Goal: Task Accomplishment & Management: Manage account settings

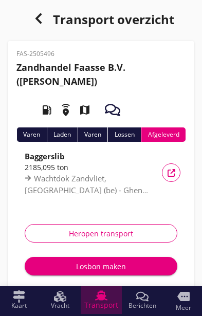
click at [103, 301] on icon "Transport" at bounding box center [101, 295] width 12 height 12
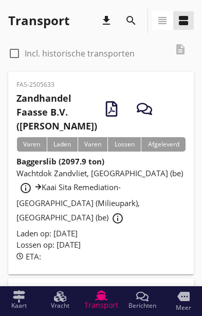
click at [129, 223] on div "Wachtdok Zandvliet, [GEOGRAPHIC_DATA] (be) info_outline Kaai Sita Remediation-[…" at bounding box center [100, 197] width 169 height 60
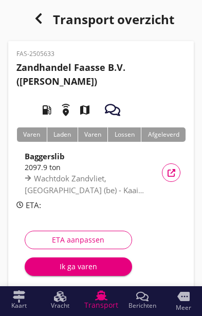
click at [93, 274] on button "Ik ga varen" at bounding box center [78, 266] width 107 height 18
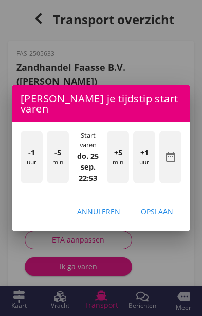
click at [21, 165] on div "-1 uur" at bounding box center [32, 156] width 22 height 53
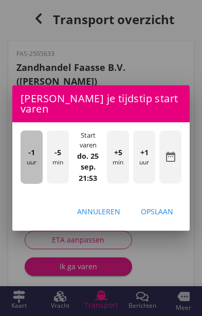
click at [23, 163] on div "-1 uur" at bounding box center [32, 156] width 22 height 53
click at [24, 168] on div "-1 uur" at bounding box center [32, 156] width 22 height 53
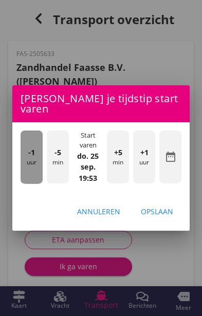
click at [21, 157] on div "-1 uur" at bounding box center [32, 156] width 22 height 53
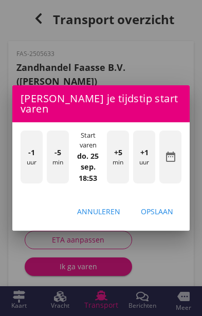
click at [22, 152] on div "-1 uur" at bounding box center [32, 156] width 22 height 53
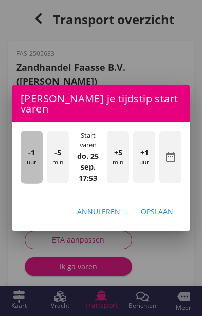
click at [21, 151] on div "-1 uur" at bounding box center [32, 156] width 22 height 53
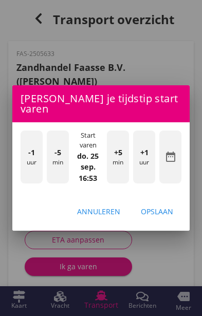
click at [21, 156] on div "-1 uur" at bounding box center [32, 156] width 22 height 53
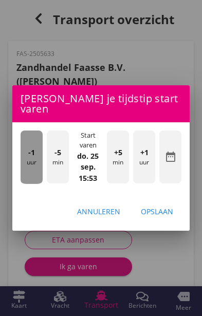
click at [23, 156] on div "-1 uur" at bounding box center [32, 156] width 22 height 53
click at [23, 155] on div "-1 uur" at bounding box center [32, 156] width 22 height 53
click at [23, 150] on div "-1 uur" at bounding box center [32, 156] width 22 height 53
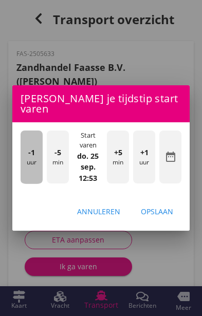
click at [21, 149] on div "-1 uur" at bounding box center [32, 156] width 22 height 53
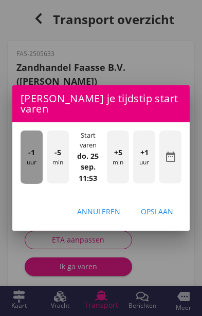
click at [22, 148] on div "-1 uur" at bounding box center [32, 156] width 22 height 53
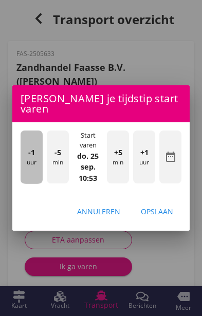
click at [21, 146] on div "-1 uur" at bounding box center [32, 156] width 22 height 53
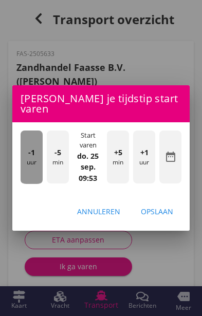
click at [21, 146] on div "-1 uur" at bounding box center [32, 156] width 22 height 53
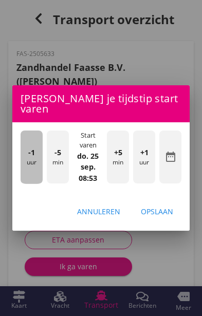
click at [18, 145] on div "-1 uur -5 min Start varen [DATE] 08:53 +5 min +1 uur date_range" at bounding box center [100, 158] width 177 height 72
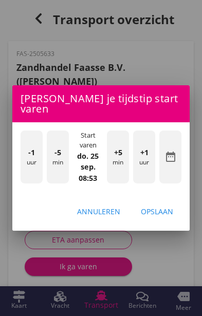
click at [21, 148] on div "-1 uur" at bounding box center [32, 156] width 22 height 53
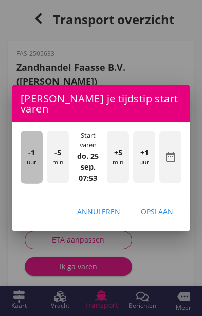
click at [22, 147] on div "-1 uur" at bounding box center [32, 156] width 22 height 53
click at [24, 147] on div "-1 uur" at bounding box center [32, 156] width 22 height 53
click at [22, 147] on div "-1 uur" at bounding box center [32, 156] width 22 height 53
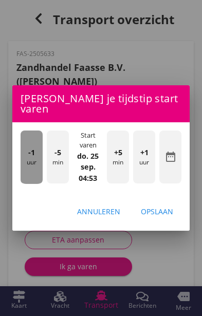
click at [23, 148] on div "-1 uur" at bounding box center [32, 156] width 22 height 53
click at [22, 148] on div "-1 uur" at bounding box center [32, 156] width 22 height 53
click at [22, 147] on div "-1 uur" at bounding box center [32, 156] width 22 height 53
click at [24, 148] on div "-1 uur" at bounding box center [32, 156] width 22 height 53
click at [28, 150] on div "-1 uur" at bounding box center [32, 156] width 22 height 53
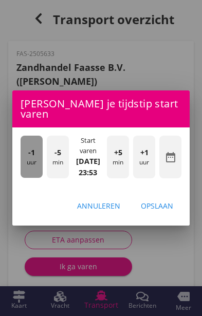
click at [25, 146] on div "-1 uur" at bounding box center [32, 157] width 22 height 42
click at [23, 144] on div "-1 uur" at bounding box center [32, 157] width 22 height 42
click at [25, 144] on div "-1 uur" at bounding box center [32, 157] width 22 height 42
click at [22, 144] on div "-1 uur" at bounding box center [32, 157] width 22 height 42
click at [23, 144] on div "-1 uur" at bounding box center [32, 157] width 22 height 42
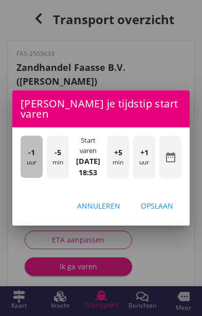
click at [22, 143] on div "-1 uur" at bounding box center [32, 157] width 22 height 42
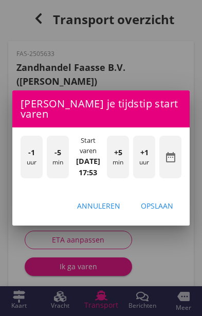
click at [26, 148] on div "-1 uur" at bounding box center [32, 157] width 22 height 42
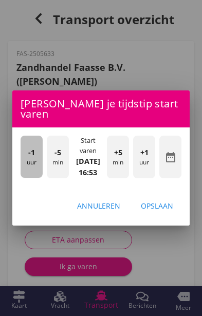
click at [27, 149] on div "-1 uur" at bounding box center [32, 157] width 22 height 42
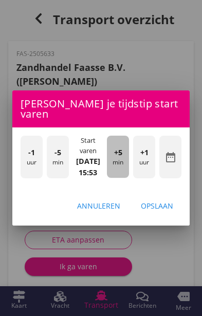
click at [117, 150] on span "+5" at bounding box center [118, 152] width 8 height 11
click at [124, 156] on div "+5 min" at bounding box center [118, 157] width 22 height 42
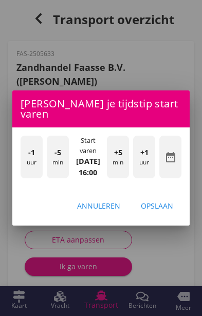
click at [21, 159] on div "-1 uur" at bounding box center [32, 157] width 22 height 42
click at [163, 205] on div "Opslaan" at bounding box center [157, 205] width 32 height 11
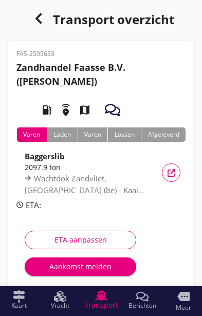
click at [99, 270] on div "Aankomst melden" at bounding box center [80, 266] width 95 height 11
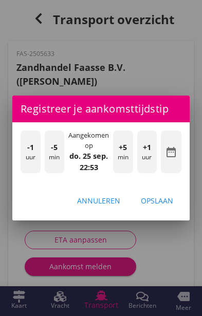
click at [21, 156] on div "-1 uur" at bounding box center [31, 151] width 20 height 42
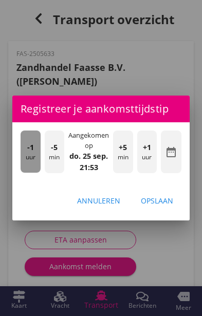
click at [23, 158] on div "-1 uur" at bounding box center [31, 151] width 20 height 42
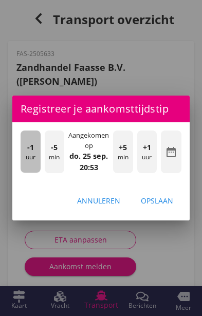
click at [28, 156] on div "-1 uur" at bounding box center [31, 151] width 20 height 42
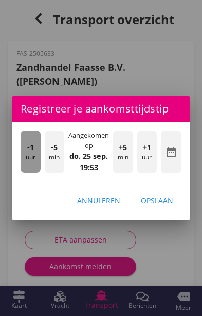
click at [29, 157] on div "-1 uur" at bounding box center [31, 151] width 20 height 42
click at [28, 155] on div "-1 uur" at bounding box center [31, 151] width 20 height 42
click at [25, 154] on div "-1 uur" at bounding box center [31, 151] width 20 height 42
click at [24, 151] on div "-1 uur" at bounding box center [31, 151] width 20 height 42
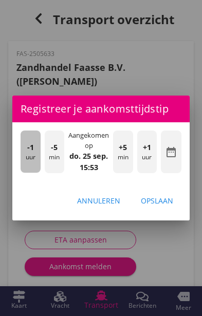
click at [22, 151] on div "-1 uur" at bounding box center [31, 151] width 20 height 42
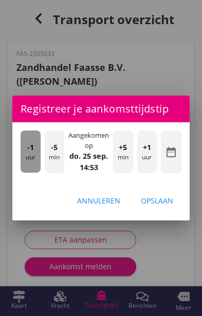
click at [24, 150] on div "-1 uur" at bounding box center [31, 151] width 20 height 42
click at [25, 150] on div "-1 uur" at bounding box center [31, 151] width 20 height 42
click at [25, 149] on div "-1 uur" at bounding box center [31, 151] width 20 height 42
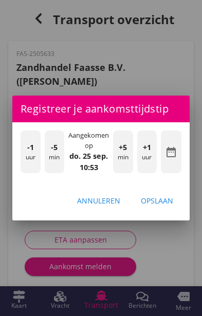
click at [22, 149] on div "-1 uur" at bounding box center [31, 151] width 20 height 42
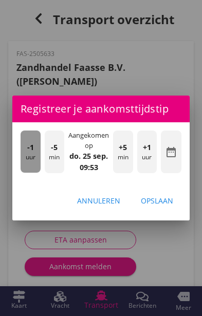
click at [23, 149] on div "-1 uur" at bounding box center [31, 151] width 20 height 42
click at [29, 152] on span "-1" at bounding box center [30, 147] width 7 height 11
click at [30, 150] on span "-1" at bounding box center [30, 147] width 7 height 11
click at [29, 151] on span "-1" at bounding box center [30, 147] width 7 height 11
click at [28, 148] on span "-1" at bounding box center [30, 147] width 7 height 11
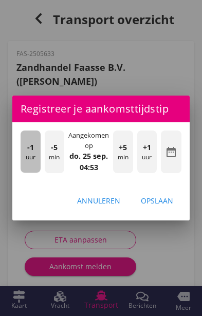
click at [25, 145] on div "-1 uur" at bounding box center [31, 151] width 20 height 42
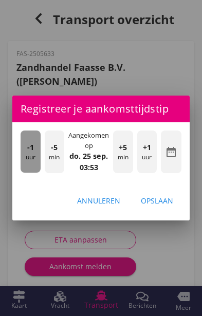
click at [34, 153] on div "-1 uur" at bounding box center [31, 151] width 20 height 42
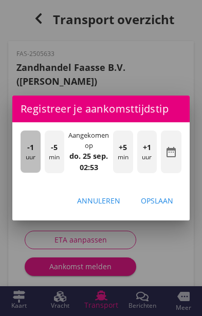
click at [35, 152] on div "-1 uur" at bounding box center [31, 151] width 20 height 42
click at [35, 151] on div "-1 uur" at bounding box center [31, 151] width 20 height 42
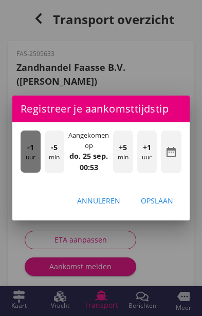
click at [35, 150] on div "-1 uur" at bounding box center [31, 151] width 20 height 42
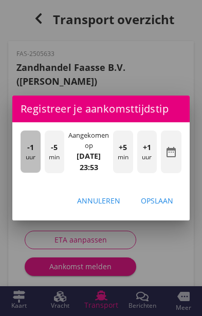
click at [32, 148] on span "-1" at bounding box center [30, 147] width 7 height 11
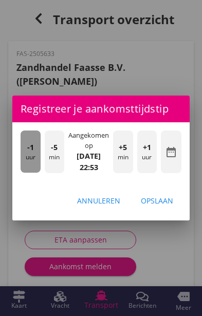
click at [30, 147] on span "-1" at bounding box center [30, 147] width 7 height 11
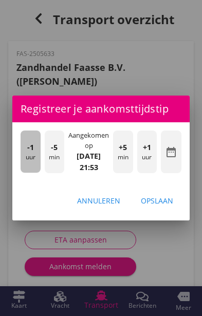
click at [30, 148] on span "-1" at bounding box center [30, 147] width 7 height 11
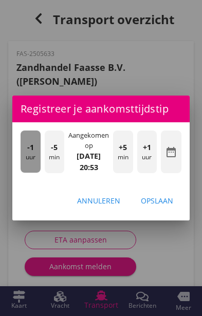
click at [29, 148] on span "-1" at bounding box center [30, 147] width 7 height 11
click at [21, 145] on div "-1 uur" at bounding box center [31, 151] width 20 height 42
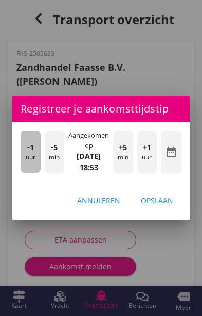
click at [25, 147] on div "-1 uur" at bounding box center [31, 151] width 20 height 42
click at [31, 151] on span "-1" at bounding box center [30, 147] width 7 height 11
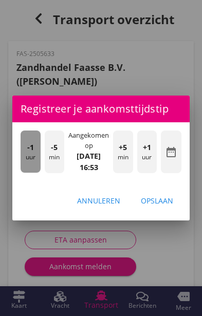
click at [32, 149] on span "-1" at bounding box center [30, 147] width 7 height 11
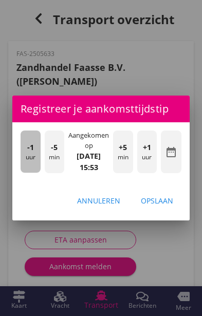
click at [26, 148] on div "-1 uur" at bounding box center [31, 151] width 20 height 42
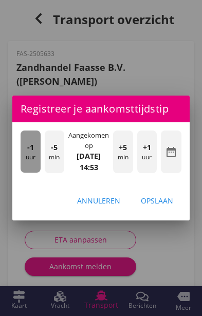
click at [26, 145] on div "-1 uur" at bounding box center [31, 151] width 20 height 42
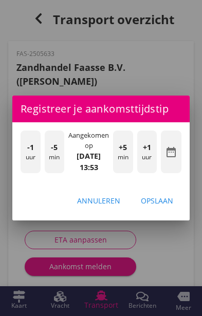
click at [151, 161] on div "+1 uur" at bounding box center [147, 151] width 20 height 42
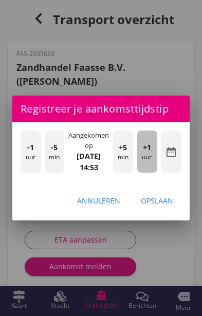
click at [154, 164] on div "+1 uur" at bounding box center [147, 151] width 20 height 42
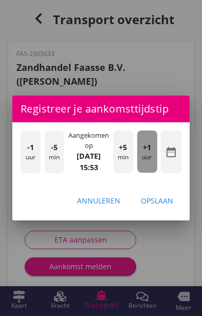
click at [155, 163] on div "+1 uur" at bounding box center [147, 151] width 20 height 42
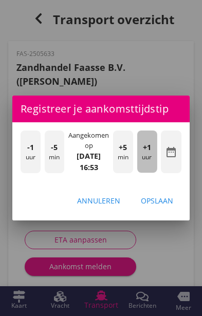
click at [154, 163] on div "+1 uur" at bounding box center [147, 151] width 20 height 42
click at [151, 155] on div "+1 uur" at bounding box center [147, 151] width 20 height 42
click at [152, 158] on div "+1 uur" at bounding box center [147, 151] width 20 height 42
click at [152, 156] on div "+1 uur" at bounding box center [147, 151] width 20 height 42
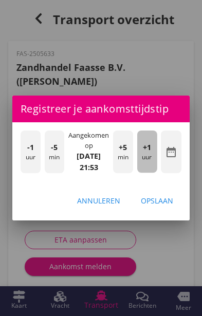
click at [154, 157] on div "+1 uur" at bounding box center [147, 151] width 20 height 42
click at [153, 155] on div "+1 uur" at bounding box center [147, 151] width 20 height 42
click at [155, 155] on div "+1 uur" at bounding box center [147, 151] width 20 height 42
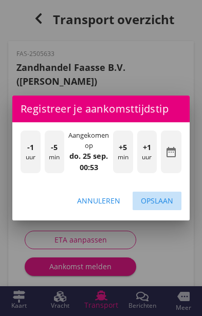
click at [165, 199] on div "Opslaan" at bounding box center [157, 200] width 32 height 11
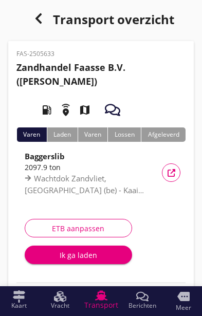
click at [58, 259] on div "Ik ga laden" at bounding box center [78, 255] width 91 height 11
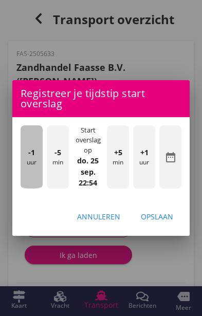
click at [26, 168] on div "-1 uur" at bounding box center [32, 156] width 22 height 63
click at [21, 166] on div "-1 uur" at bounding box center [32, 156] width 22 height 63
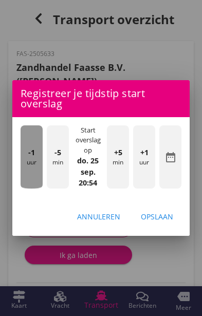
click at [22, 165] on div "-1 uur" at bounding box center [32, 156] width 22 height 63
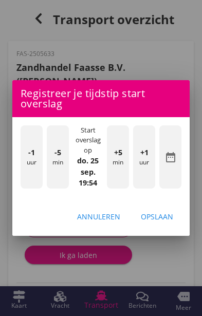
click at [21, 164] on div "-1 uur" at bounding box center [32, 156] width 22 height 63
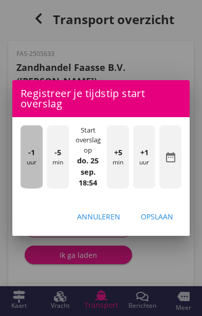
click at [22, 165] on div "-1 uur" at bounding box center [32, 156] width 22 height 63
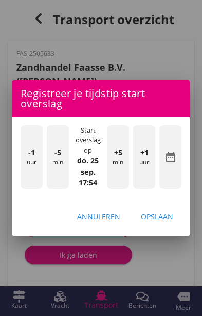
click at [22, 164] on div "-1 uur" at bounding box center [32, 156] width 22 height 63
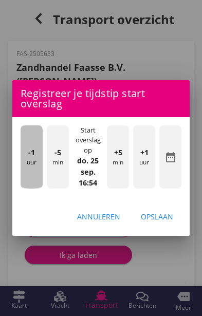
click at [21, 164] on div "-1 uur" at bounding box center [32, 156] width 22 height 63
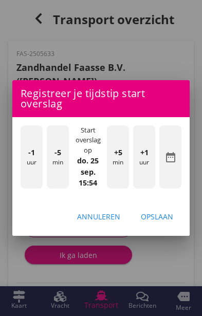
click at [21, 162] on div "-1 uur" at bounding box center [32, 156] width 22 height 63
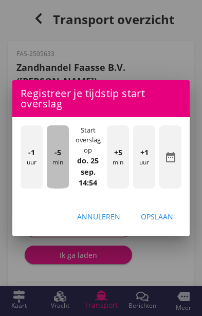
click at [54, 170] on div "-5 min" at bounding box center [58, 156] width 22 height 63
click at [42, 161] on div "-1 uur" at bounding box center [32, 156] width 22 height 63
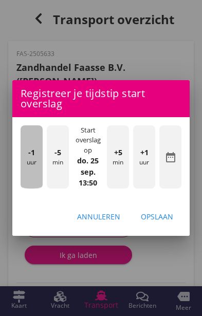
click at [42, 160] on div "-1 uur" at bounding box center [32, 156] width 22 height 63
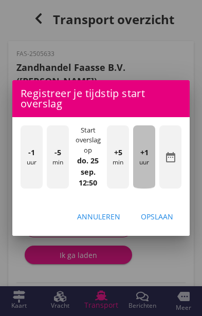
click at [150, 168] on div "+1 uur" at bounding box center [144, 156] width 22 height 63
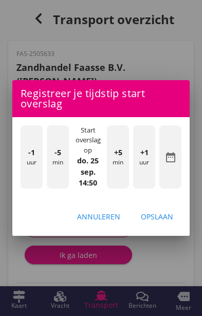
click at [168, 219] on div "Opslaan" at bounding box center [157, 216] width 32 height 11
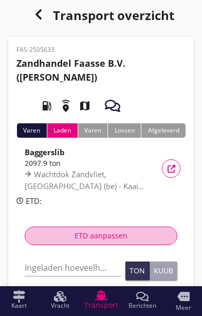
scroll to position [6, 0]
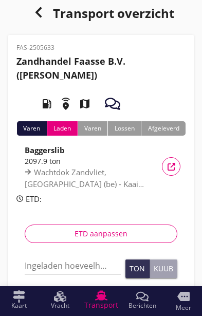
click at [91, 265] on input "Ingeladen hoeveelheid *" at bounding box center [73, 265] width 96 height 16
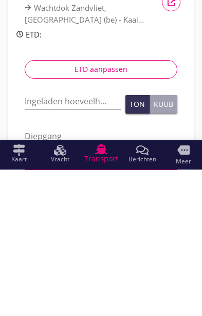
scroll to position [137, 0]
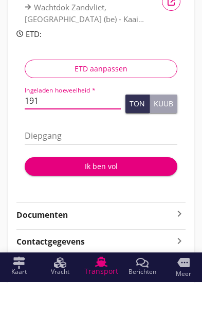
type input "1913"
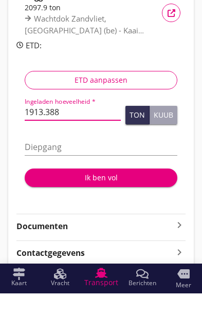
type input "1913.388"
click at [134, 161] on input "Diepgang" at bounding box center [101, 169] width 152 height 16
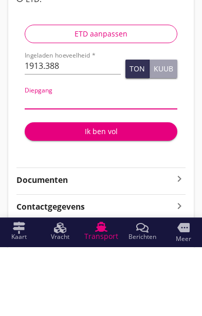
type input "3"
type input "3.0"
type input "3.20"
click at [113, 195] on div "Ik ben vol" at bounding box center [101, 200] width 136 height 11
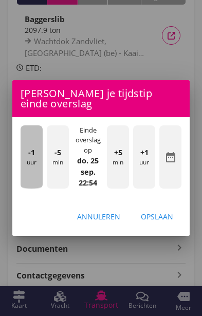
click at [28, 188] on div "-1 uur" at bounding box center [32, 156] width 22 height 63
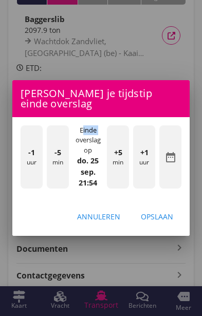
click at [25, 188] on div "-1 uur" at bounding box center [32, 156] width 22 height 63
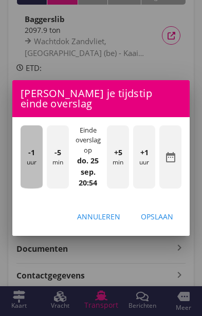
click at [21, 188] on div "-1 uur" at bounding box center [32, 156] width 22 height 63
click at [22, 188] on div "-1 uur" at bounding box center [32, 156] width 22 height 63
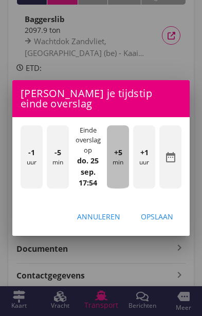
click at [124, 188] on div "+5 min" at bounding box center [118, 156] width 22 height 63
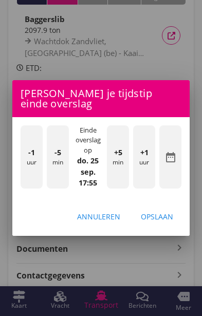
click at [150, 188] on div "+1 uur" at bounding box center [144, 156] width 22 height 63
click at [41, 188] on div "-1 uur" at bounding box center [32, 156] width 22 height 63
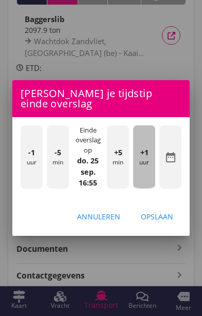
click at [155, 188] on div "+1 uur" at bounding box center [144, 156] width 22 height 63
click at [151, 188] on div "+1 uur" at bounding box center [144, 156] width 22 height 63
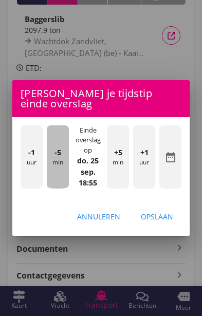
click at [55, 188] on div "-5 min" at bounding box center [58, 156] width 22 height 63
click at [52, 187] on div "-5 min" at bounding box center [58, 156] width 22 height 63
click at [49, 188] on div "-5 min" at bounding box center [58, 156] width 22 height 63
click at [55, 158] on span "-5" at bounding box center [57, 152] width 7 height 11
click at [56, 158] on span "-5" at bounding box center [57, 152] width 7 height 11
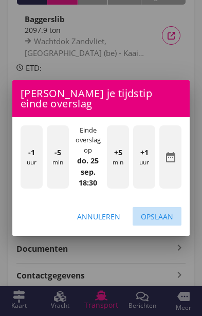
click at [168, 222] on div "Opslaan" at bounding box center [157, 216] width 32 height 11
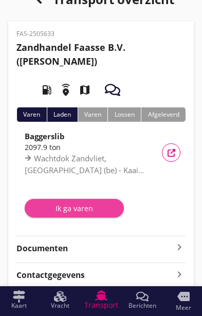
click at [62, 211] on div "Ik ga varen" at bounding box center [74, 208] width 83 height 11
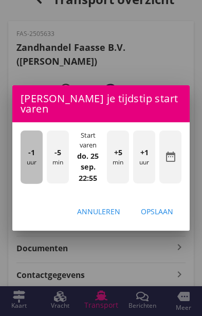
click at [28, 184] on div "-1 uur" at bounding box center [32, 156] width 22 height 53
click at [22, 184] on div "-1 uur" at bounding box center [32, 156] width 22 height 53
click at [27, 184] on div "-1 uur" at bounding box center [32, 156] width 22 height 53
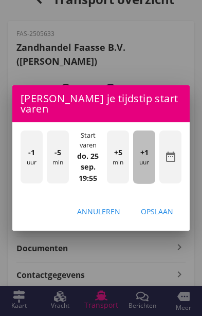
click at [148, 184] on div "+1 uur" at bounding box center [144, 156] width 22 height 53
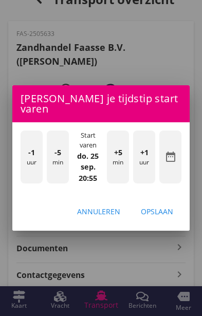
click at [150, 184] on div "+1 uur" at bounding box center [144, 156] width 22 height 53
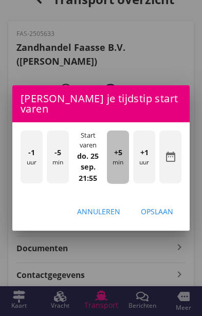
click at [120, 184] on div "+5 min" at bounding box center [118, 156] width 22 height 53
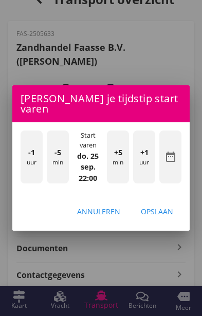
click at [169, 217] on div "Opslaan" at bounding box center [157, 211] width 32 height 11
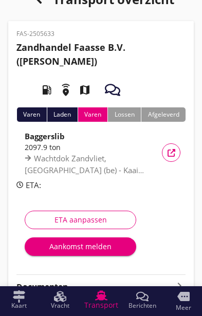
click at [59, 224] on div "ETA aanpassen" at bounding box center [80, 219] width 94 height 11
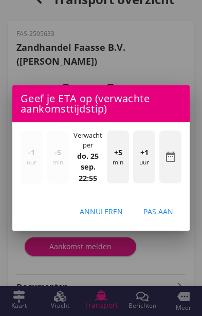
click at [147, 184] on div "+1 uur" at bounding box center [144, 156] width 22 height 53
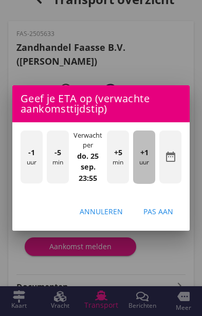
click at [151, 184] on div "+1 uur" at bounding box center [144, 156] width 22 height 53
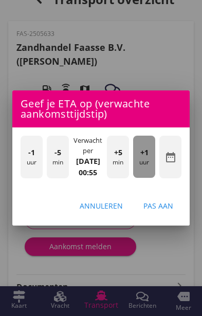
click at [151, 178] on div "+1 uur" at bounding box center [144, 157] width 22 height 42
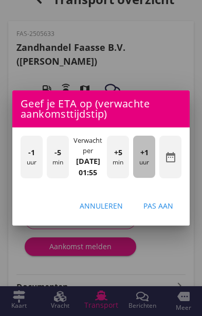
click at [150, 178] on div "+1 uur" at bounding box center [144, 157] width 22 height 42
click at [152, 178] on div "+1 uur" at bounding box center [144, 157] width 22 height 42
click at [150, 178] on div "+1 uur" at bounding box center [144, 157] width 22 height 42
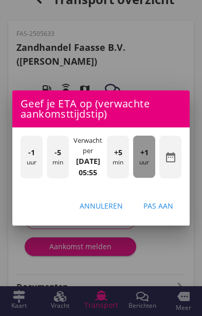
click at [150, 178] on div "+1 uur" at bounding box center [144, 157] width 22 height 42
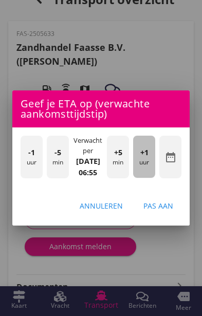
click at [150, 178] on div "+1 uur" at bounding box center [144, 157] width 22 height 42
click at [149, 178] on div "+1 uur" at bounding box center [144, 157] width 22 height 42
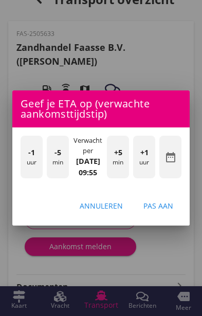
click at [124, 178] on div "+5 min" at bounding box center [118, 157] width 22 height 42
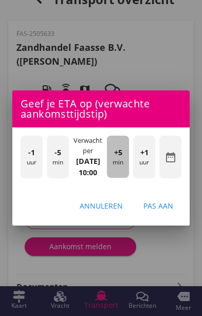
click at [126, 178] on div "+5 min" at bounding box center [118, 157] width 22 height 42
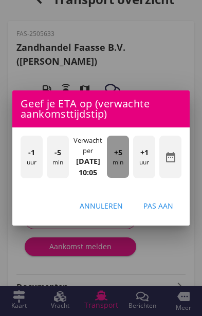
click at [126, 178] on div "+5 min" at bounding box center [118, 157] width 22 height 42
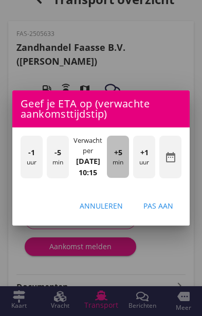
click at [126, 178] on div "+5 min" at bounding box center [118, 157] width 22 height 42
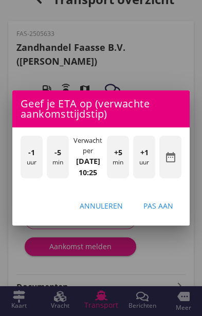
click at [126, 178] on div "+5 min" at bounding box center [118, 157] width 22 height 42
click at [167, 211] on div "Pas aan" at bounding box center [158, 205] width 30 height 11
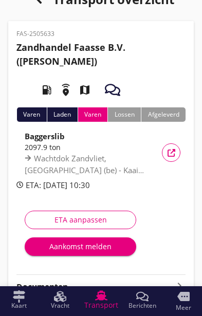
click at [112, 82] on icon "button" at bounding box center [112, 89] width 15 height 15
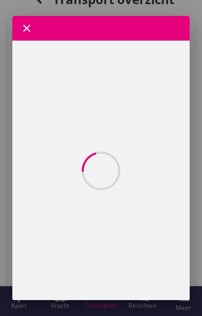
scroll to position [0, 0]
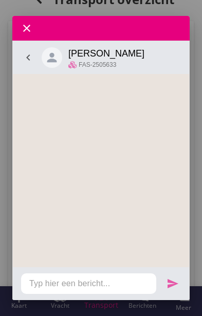
click at [110, 62] on span "FAS-2505633" at bounding box center [97, 64] width 37 height 6
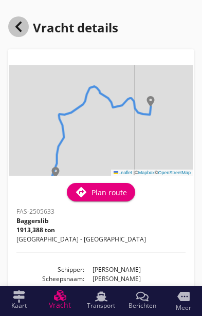
click at [27, 27] on div at bounding box center [18, 26] width 21 height 21
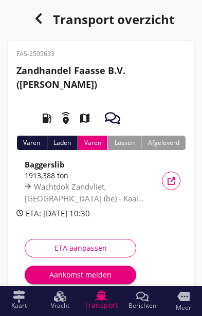
click at [83, 110] on icon "map" at bounding box center [84, 118] width 29 height 29
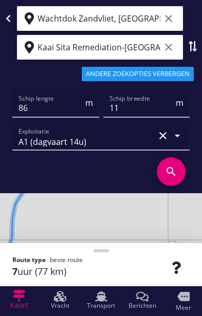
click at [9, 14] on icon at bounding box center [8, 18] width 8 height 8
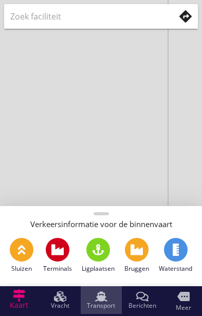
click at [101, 309] on span "Transport" at bounding box center [101, 305] width 28 height 6
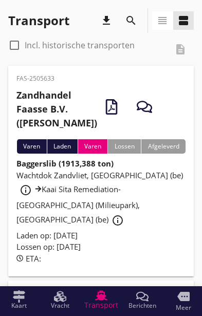
click at [137, 112] on icon "button" at bounding box center [144, 106] width 15 height 15
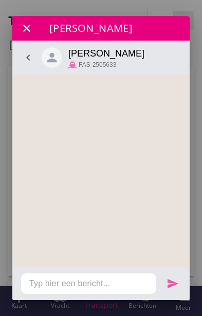
click at [101, 60] on span "[PERSON_NAME]" at bounding box center [106, 53] width 76 height 14
click at [89, 61] on span "FAS-2505633" at bounding box center [97, 64] width 37 height 6
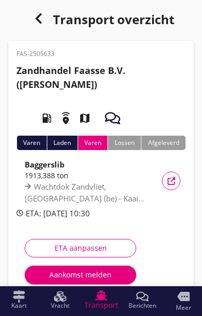
click at [116, 116] on use "button" at bounding box center [112, 118] width 15 height 12
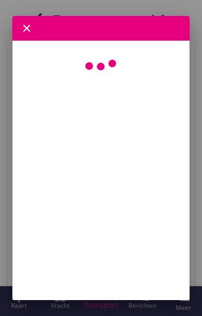
click at [31, 29] on icon "close" at bounding box center [27, 28] width 12 height 12
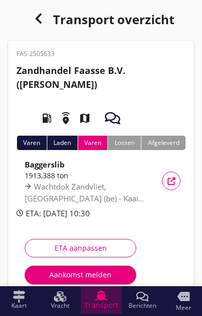
click at [100, 299] on use at bounding box center [101, 295] width 12 height 10
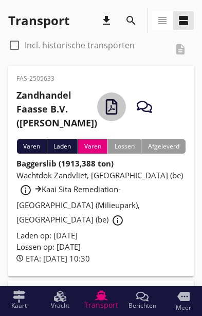
click at [106, 112] on use "button" at bounding box center [112, 106] width 12 height 15
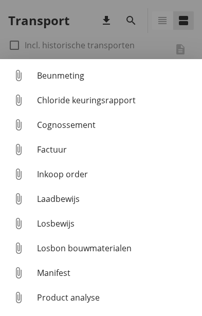
click at [169, 39] on div at bounding box center [101, 158] width 202 height 316
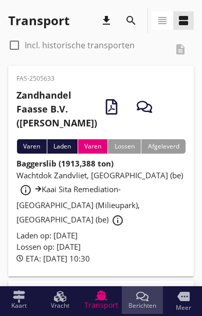
click at [146, 302] on span "Berichten" at bounding box center [142, 305] width 28 height 6
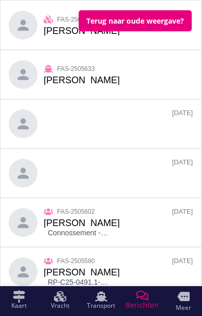
click at [48, 21] on icon at bounding box center [48, 19] width 9 height 9
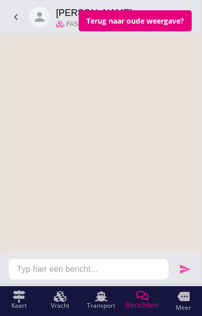
click at [58, 23] on icon at bounding box center [60, 24] width 8 height 8
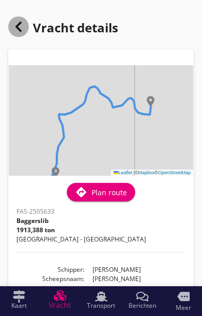
click at [21, 25] on icon at bounding box center [18, 27] width 12 height 12
